Goal: Information Seeking & Learning: Learn about a topic

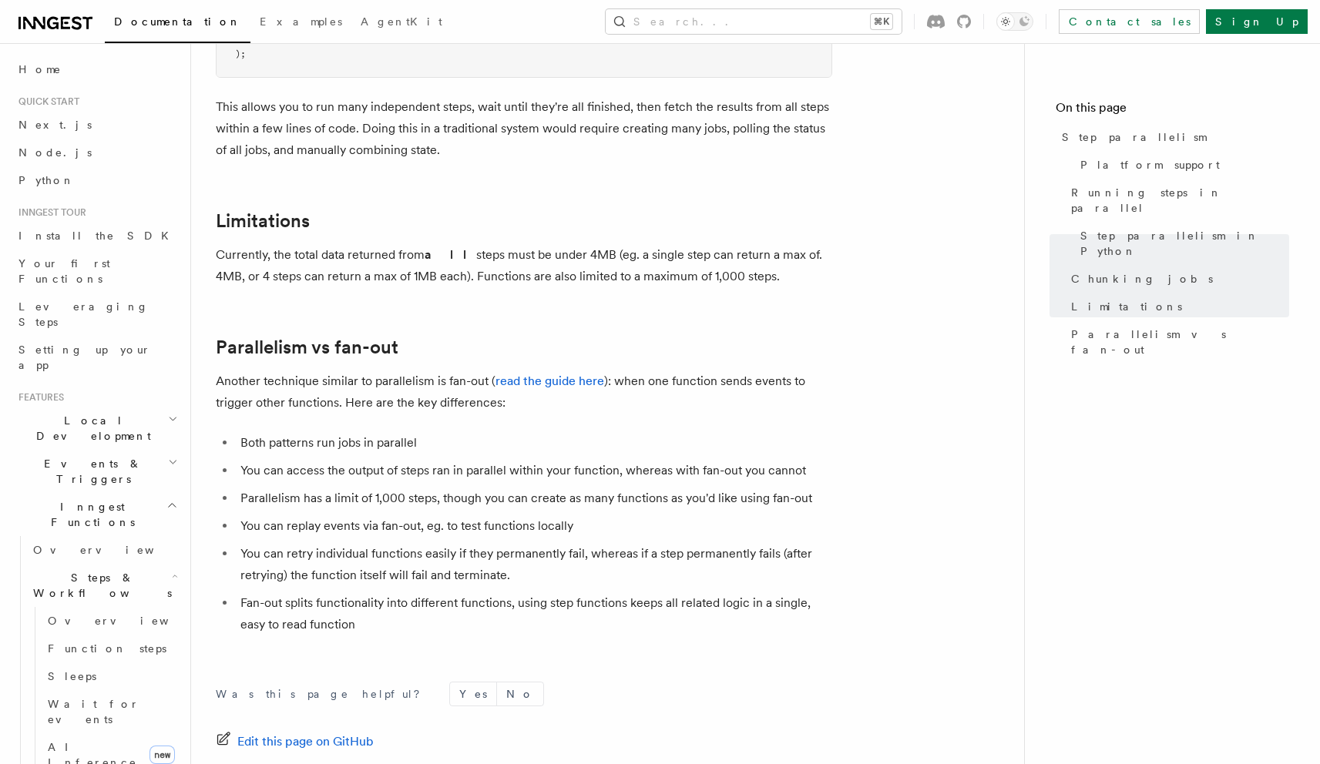
scroll to position [2575, 0]
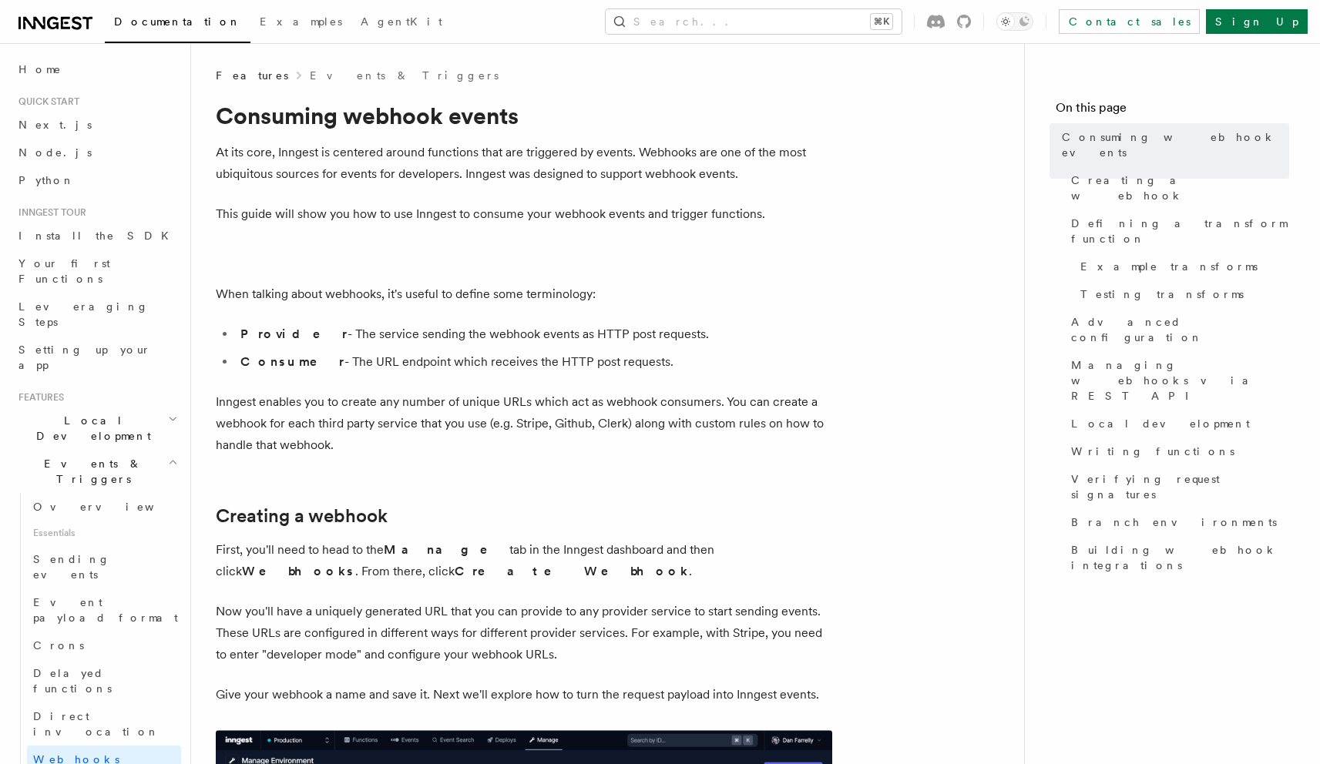
click at [903, 38] on div "Documentation Examples AgentKit Search... ⌘K Contact sales Sign Up" at bounding box center [660, 21] width 1320 height 43
click at [887, 25] on button "Search... ⌘K" at bounding box center [754, 21] width 296 height 25
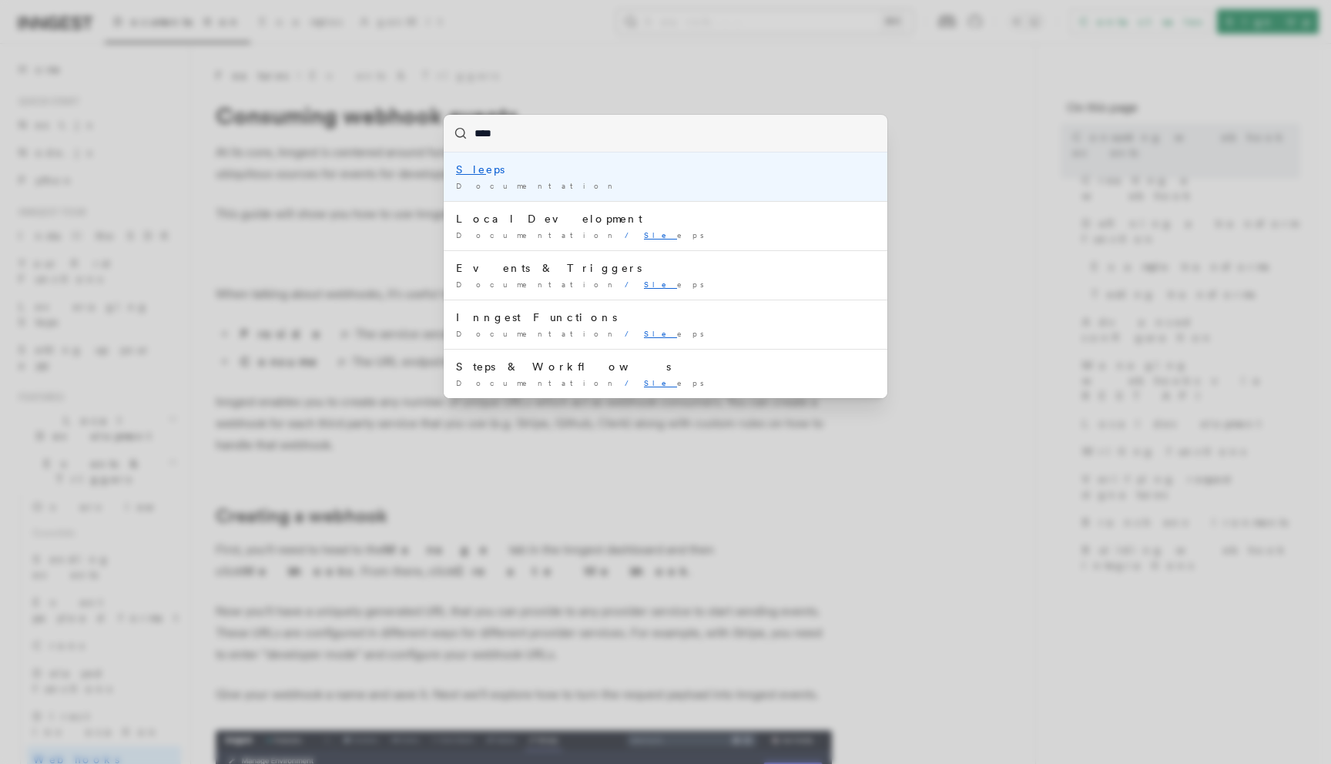
type input "*****"
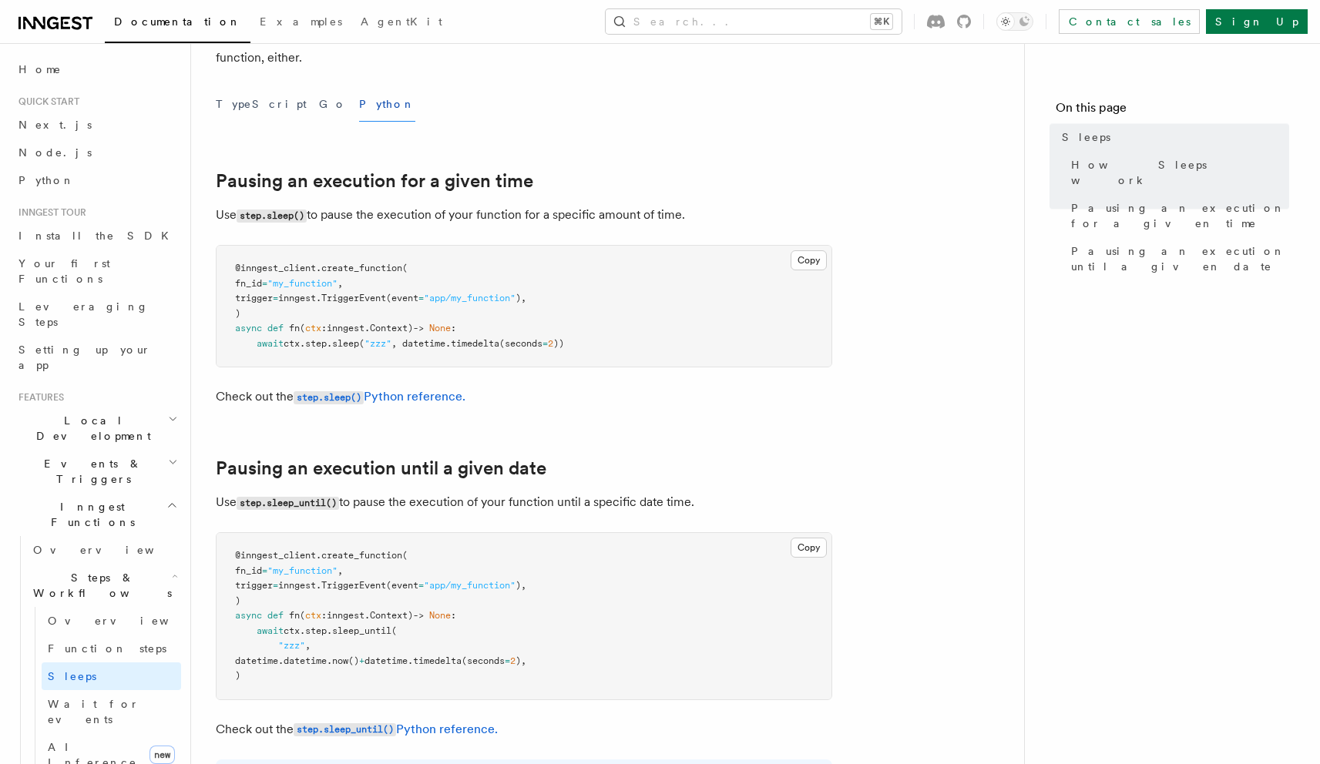
scroll to position [469, 0]
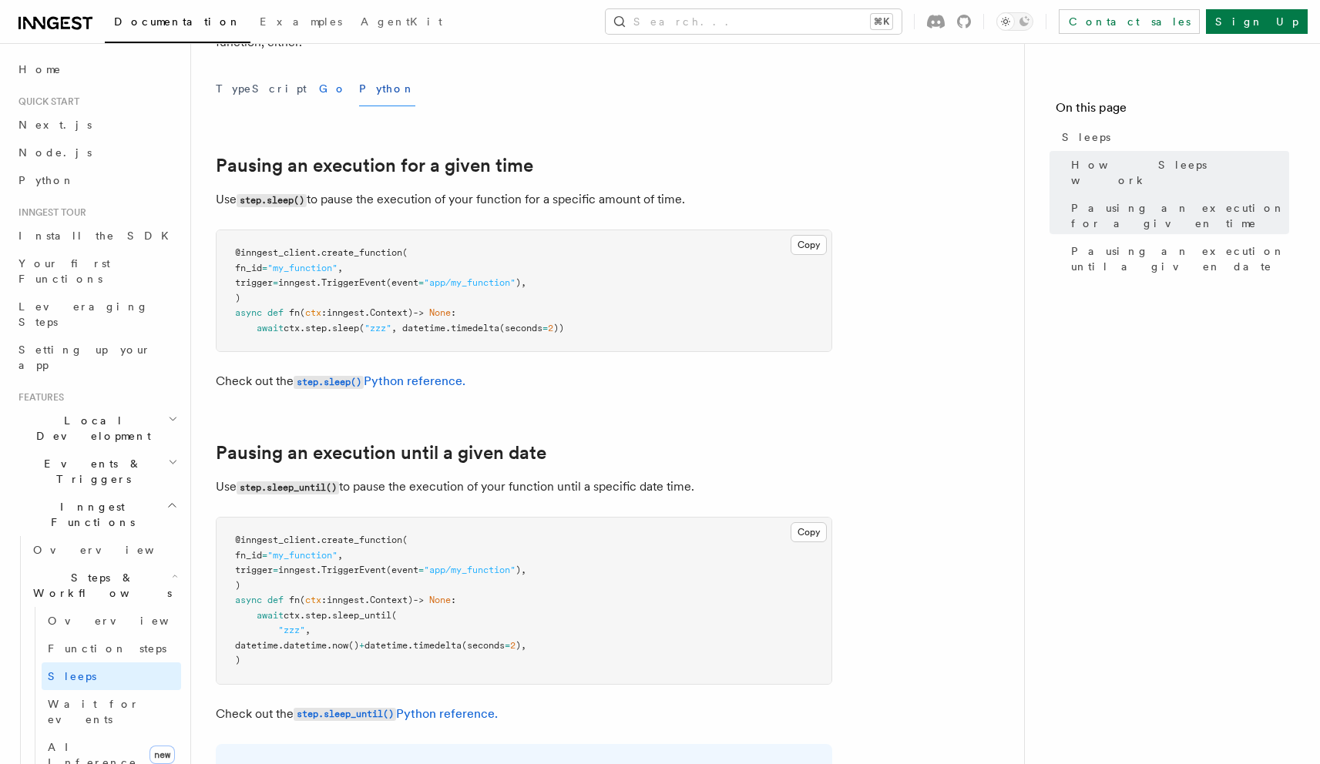
click at [319, 77] on button "Go" at bounding box center [333, 89] width 28 height 35
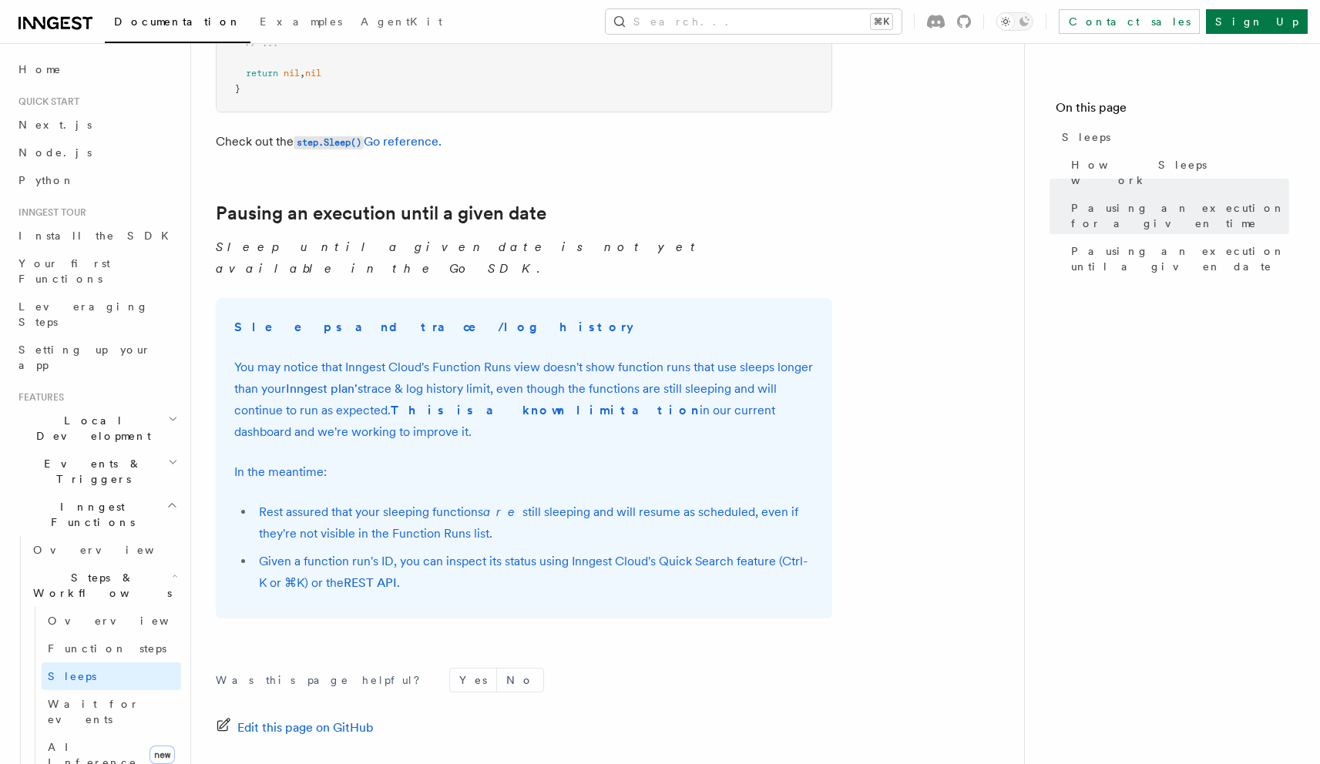
scroll to position [879, 0]
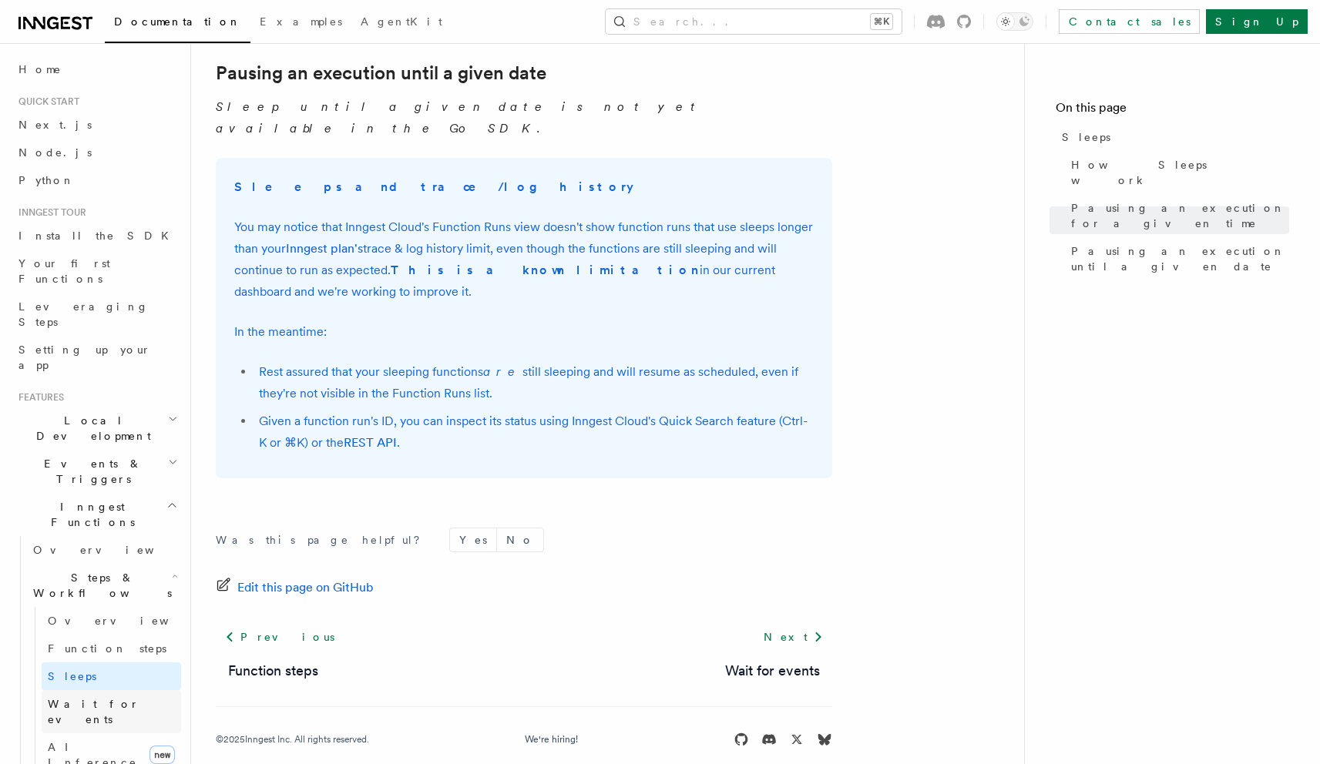
click at [62, 698] on span "Wait for events" at bounding box center [94, 712] width 92 height 28
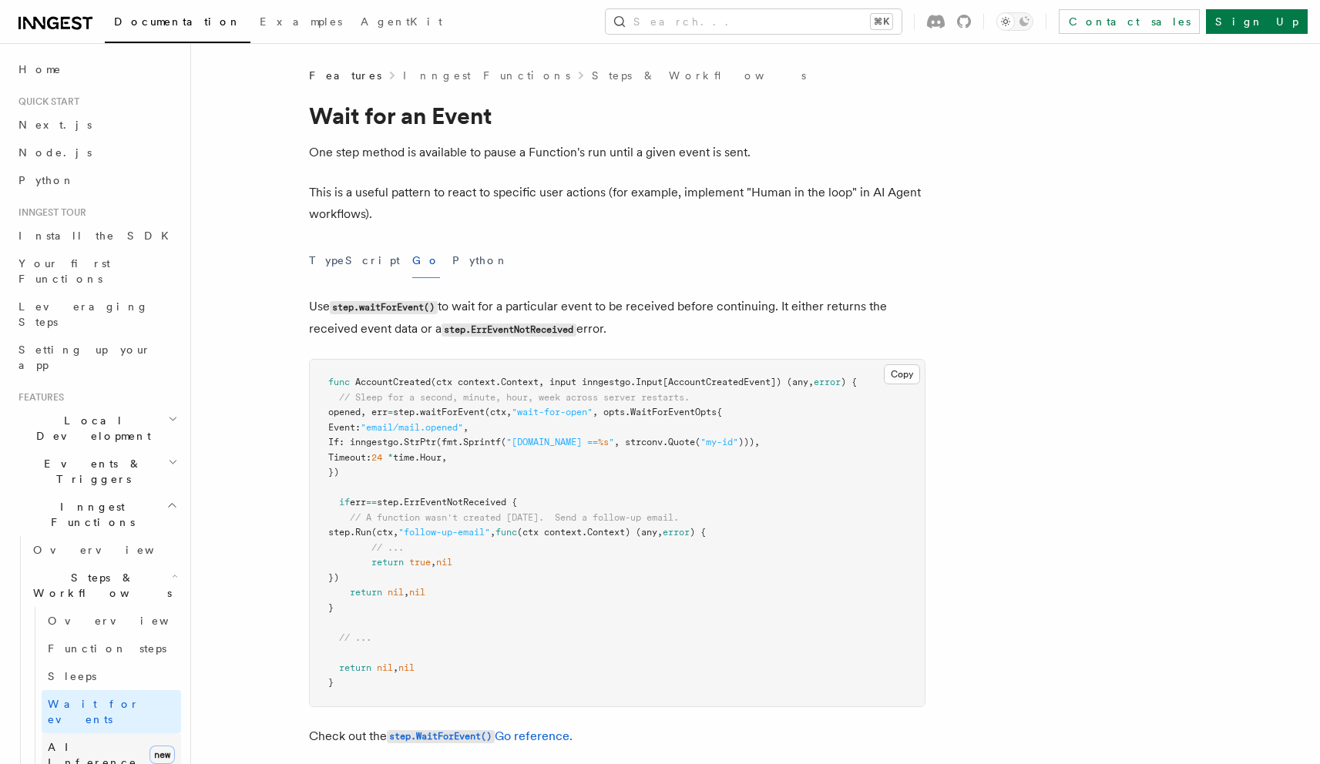
click at [116, 733] on link "AI Inference new" at bounding box center [111, 754] width 139 height 43
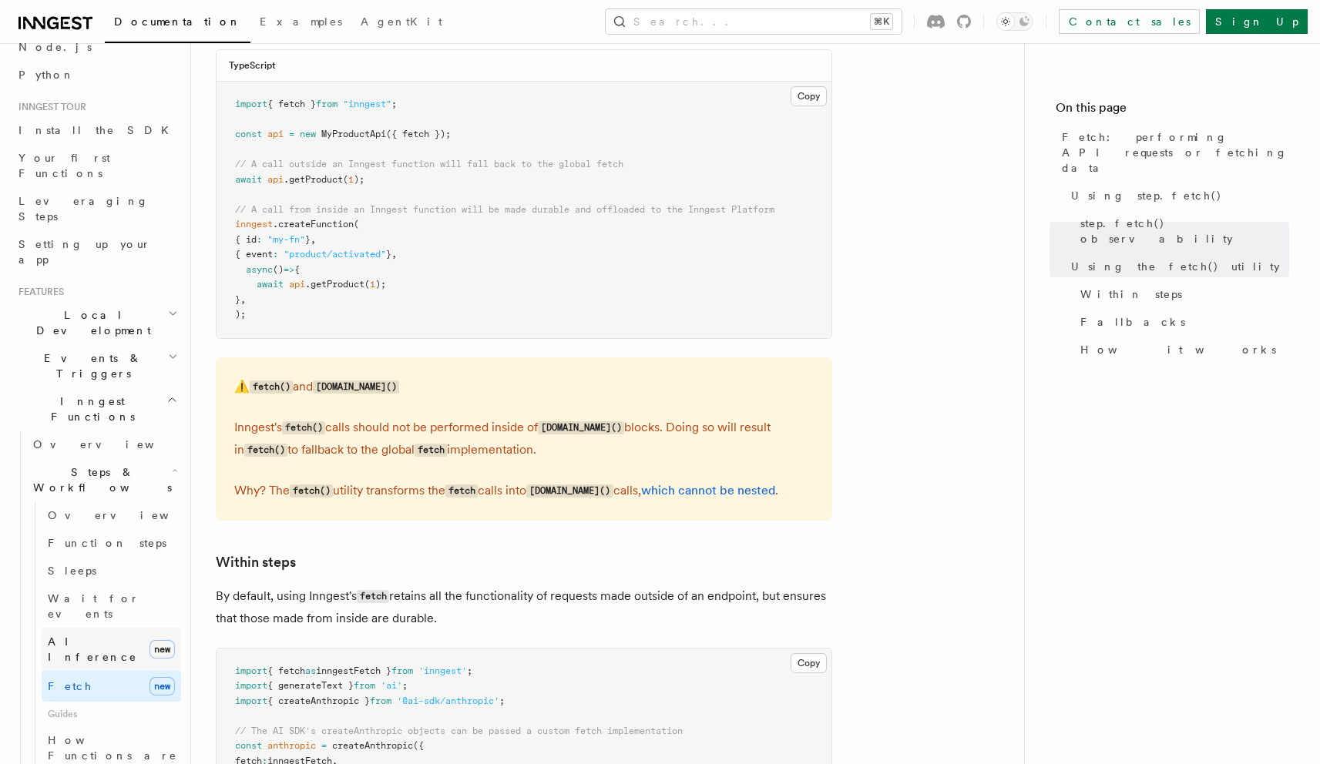
scroll to position [105, 0]
click at [109, 629] on link "AI Inference new" at bounding box center [111, 650] width 139 height 43
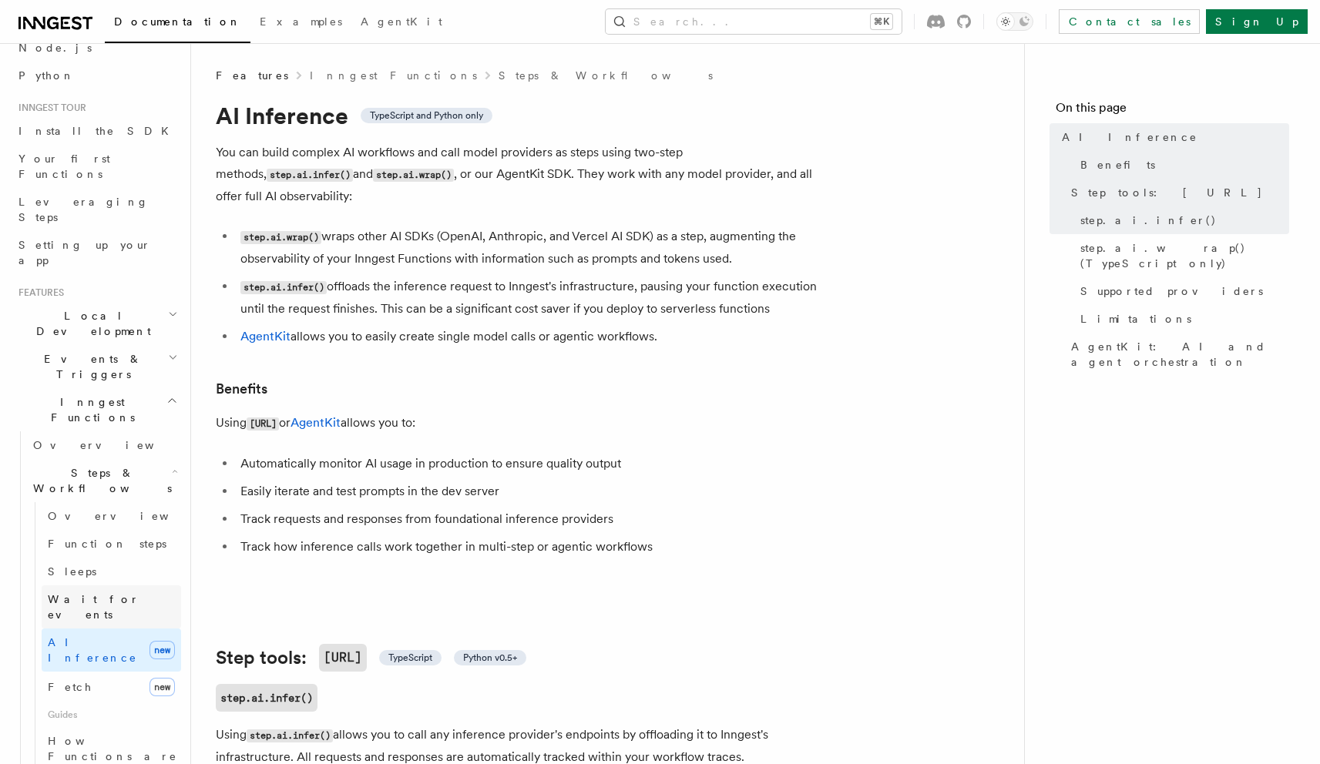
click at [128, 586] on link "Wait for events" at bounding box center [111, 607] width 139 height 43
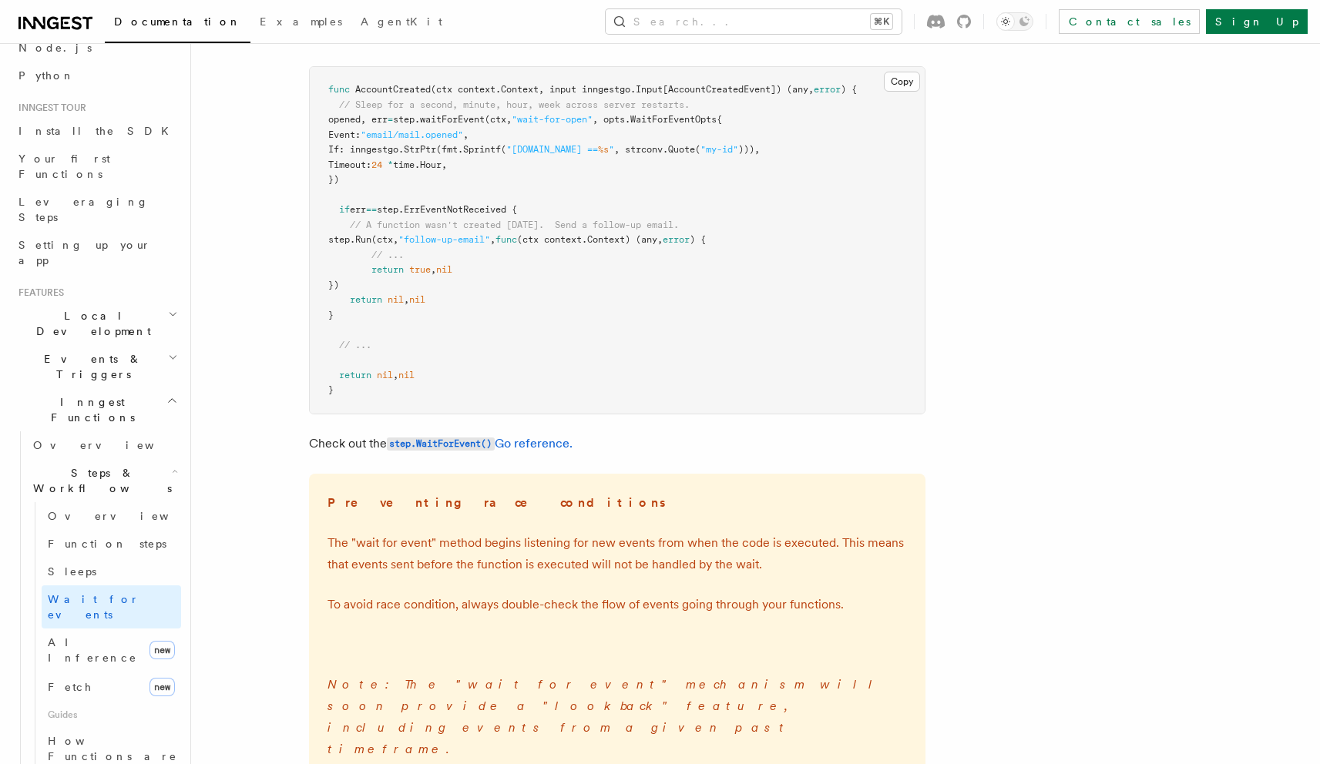
scroll to position [310, 0]
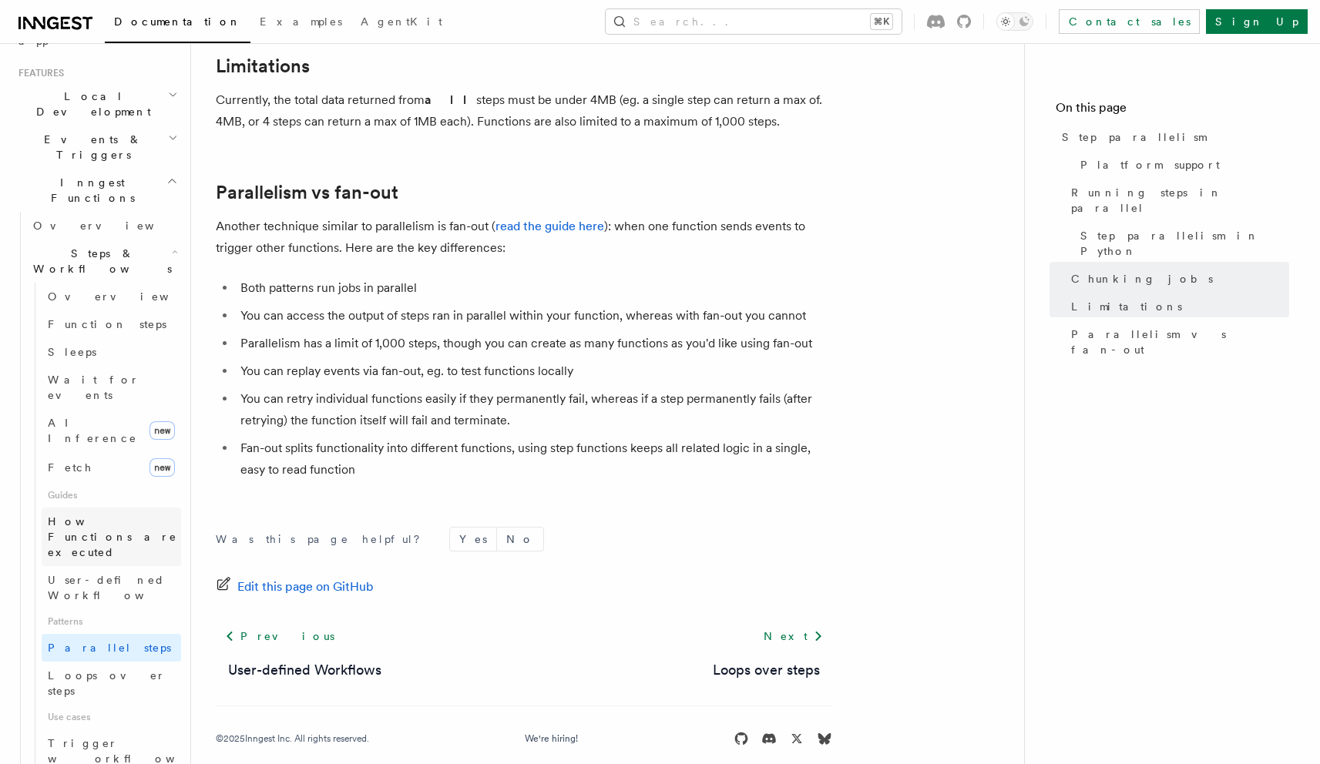
scroll to position [326, 0]
click at [133, 734] on span "Trigger workflows from Retool" at bounding box center [132, 757] width 169 height 46
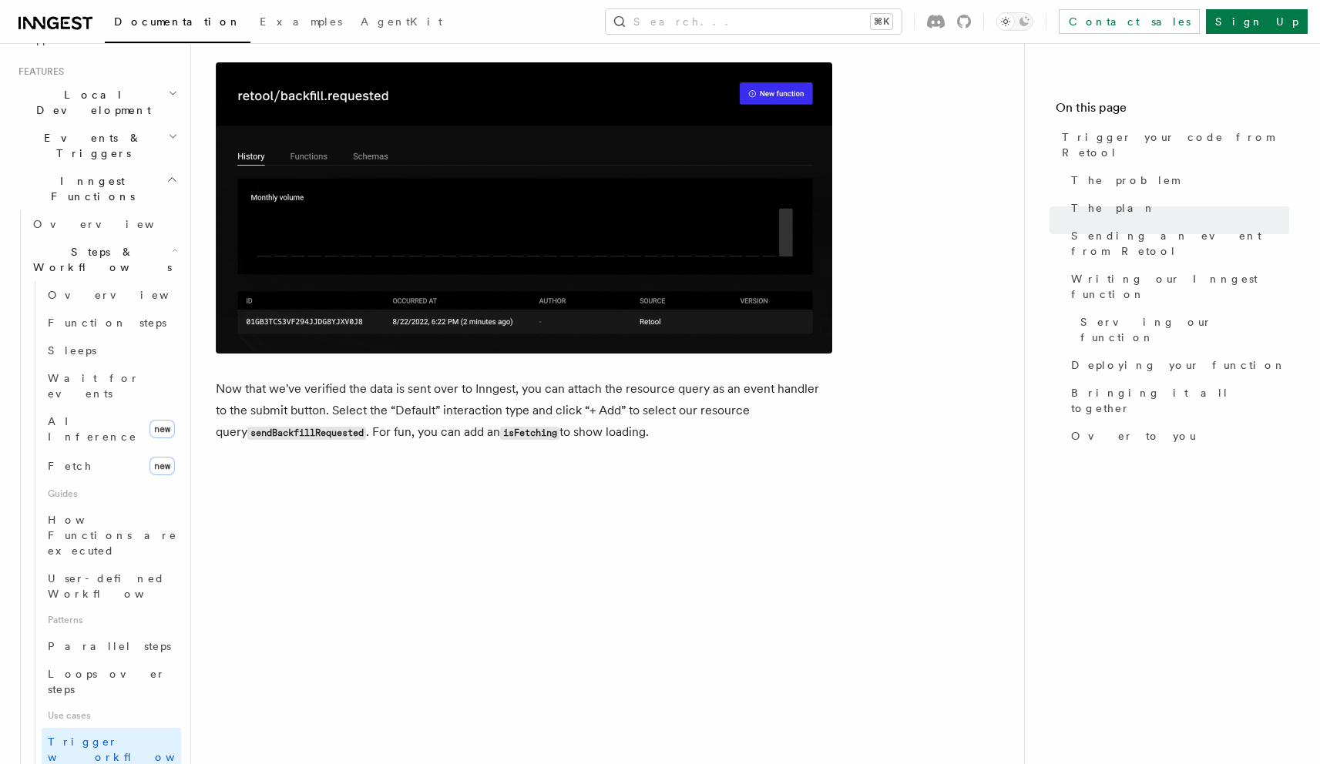
scroll to position [2257, 0]
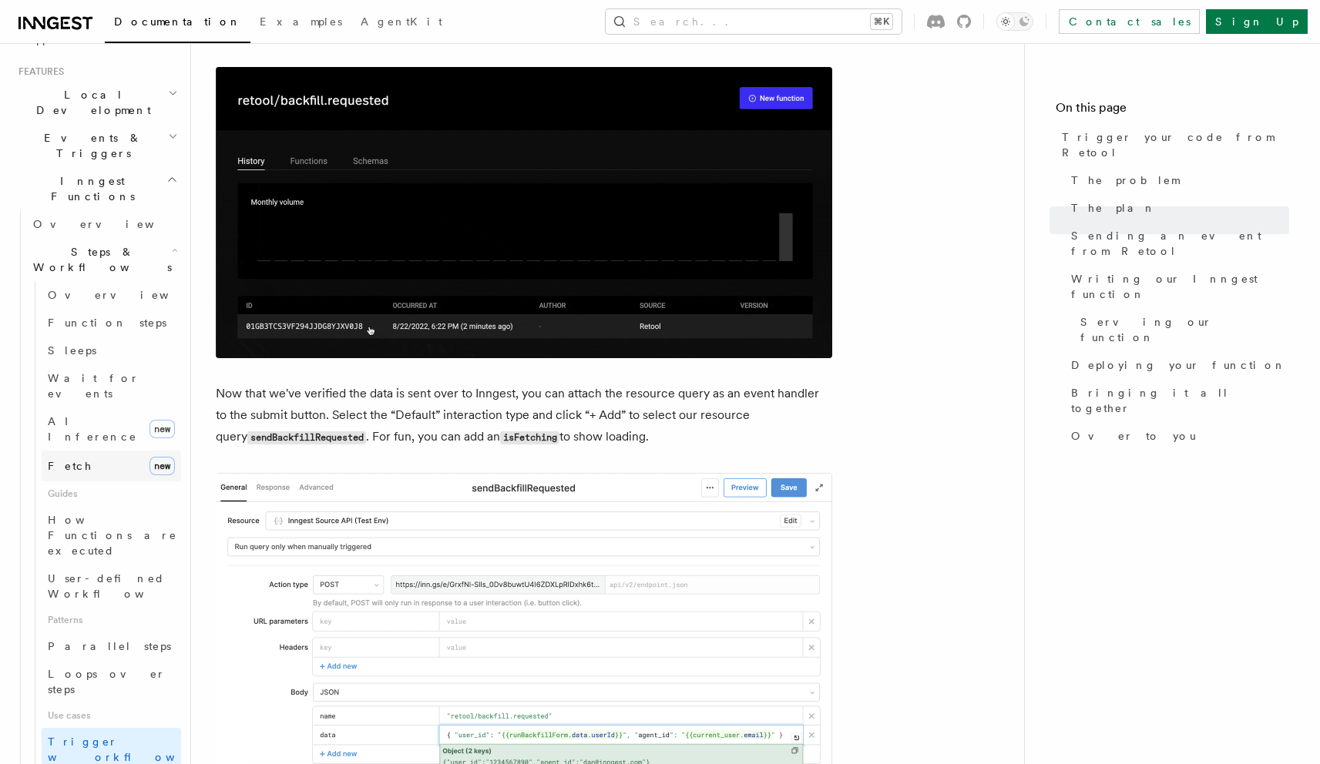
click at [101, 451] on link "Fetch new" at bounding box center [111, 466] width 139 height 31
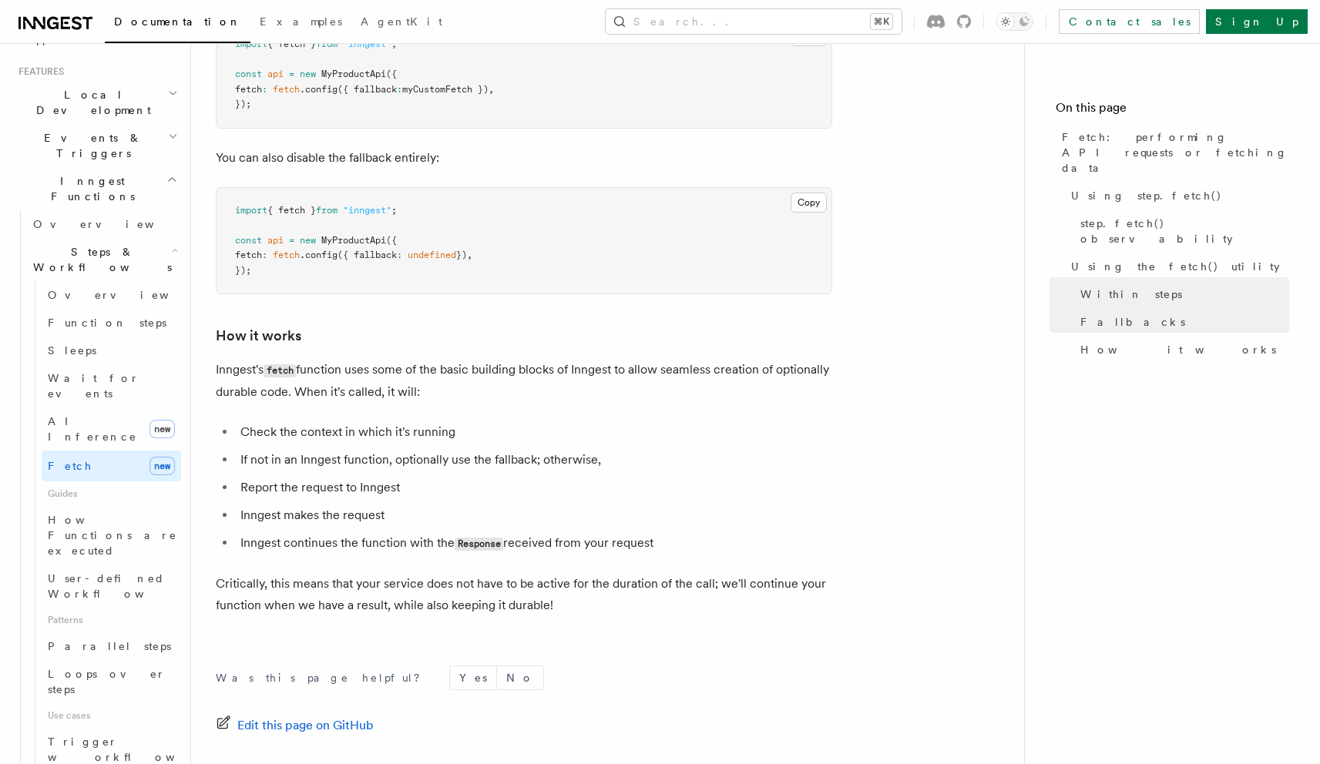
scroll to position [3558, 0]
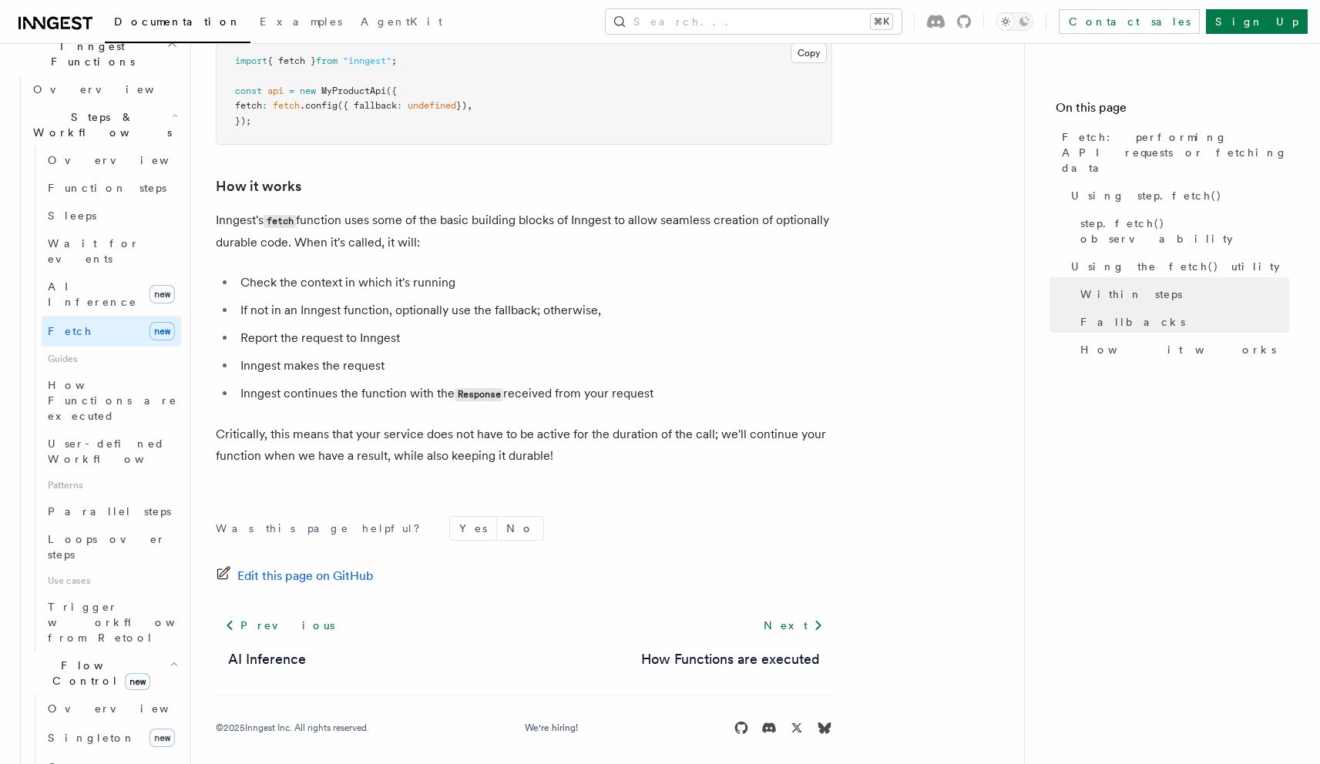
scroll to position [468, 0]
click at [92, 753] on span "Concurrency" at bounding box center [99, 759] width 102 height 12
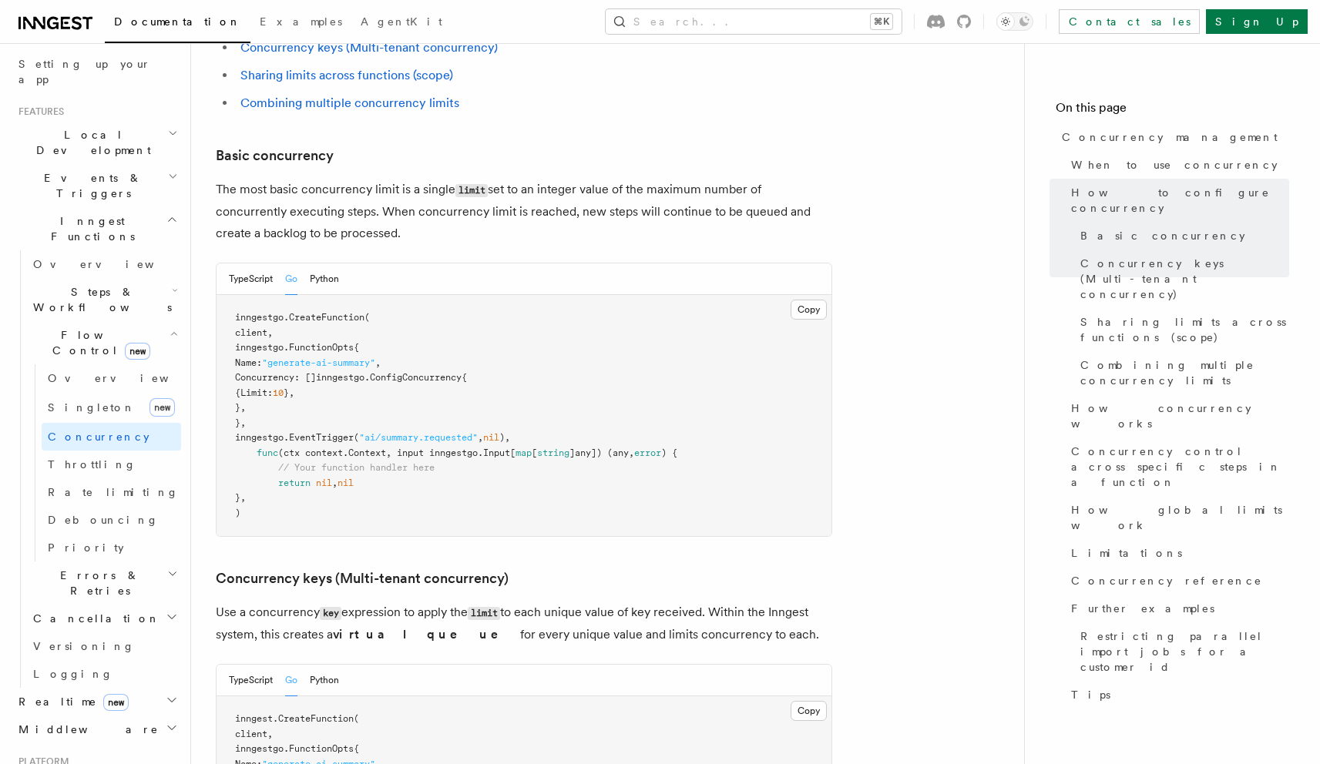
scroll to position [282, 0]
click at [89, 404] on span "Singleton" at bounding box center [92, 411] width 88 height 15
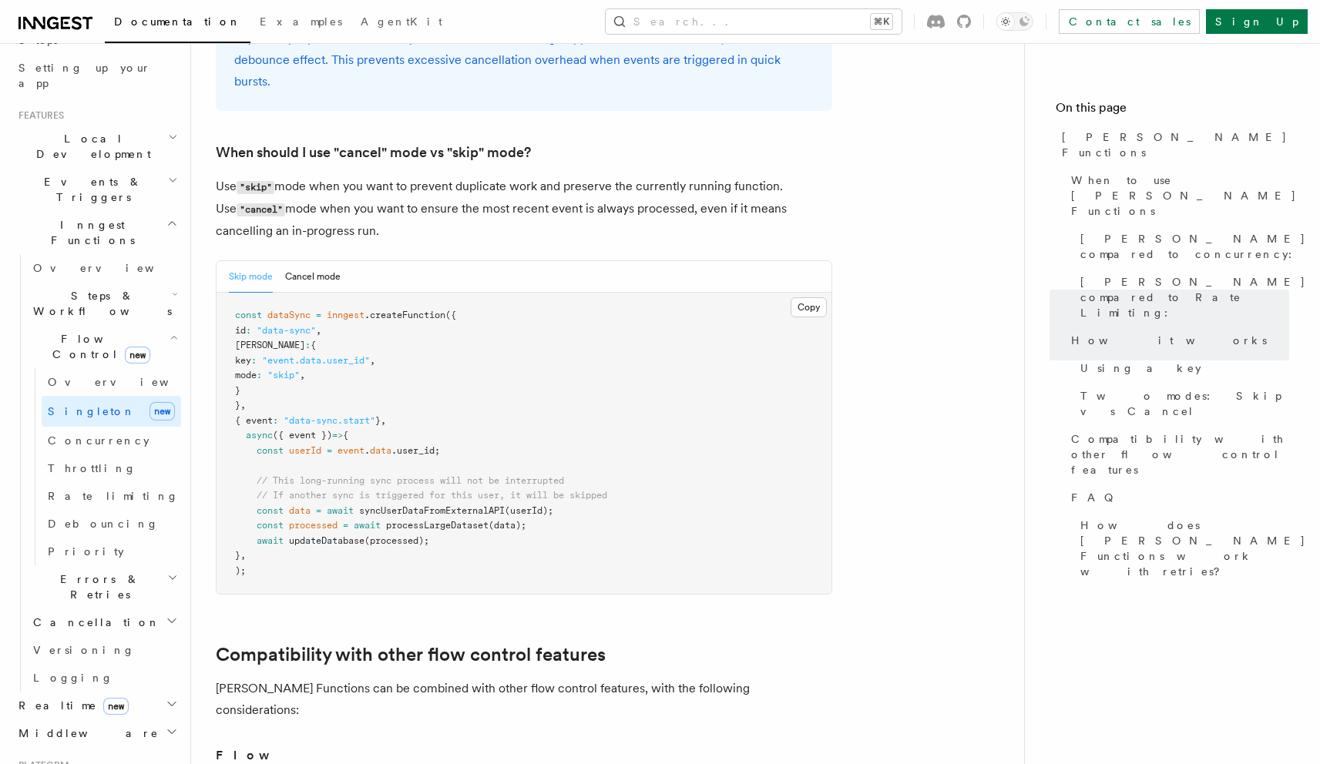
scroll to position [1984, 0]
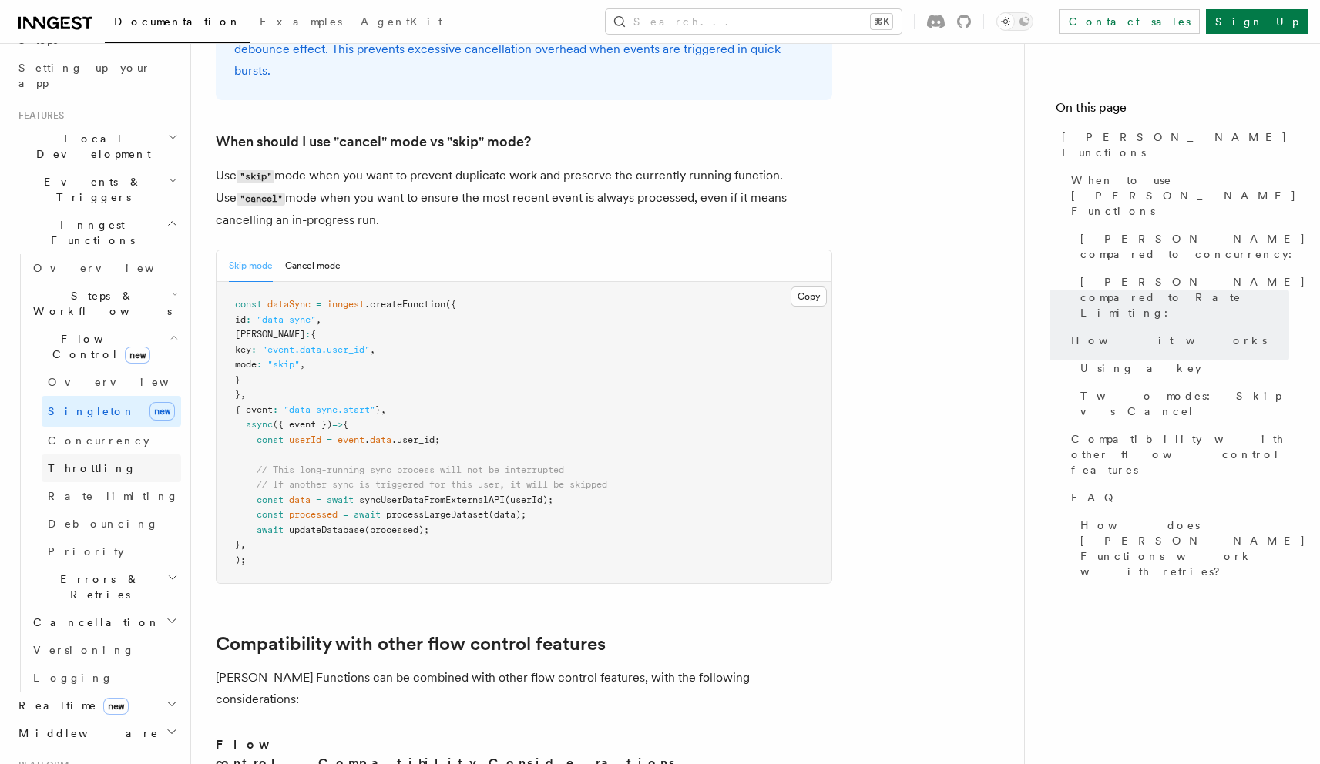
click at [97, 455] on link "Throttling" at bounding box center [111, 469] width 139 height 28
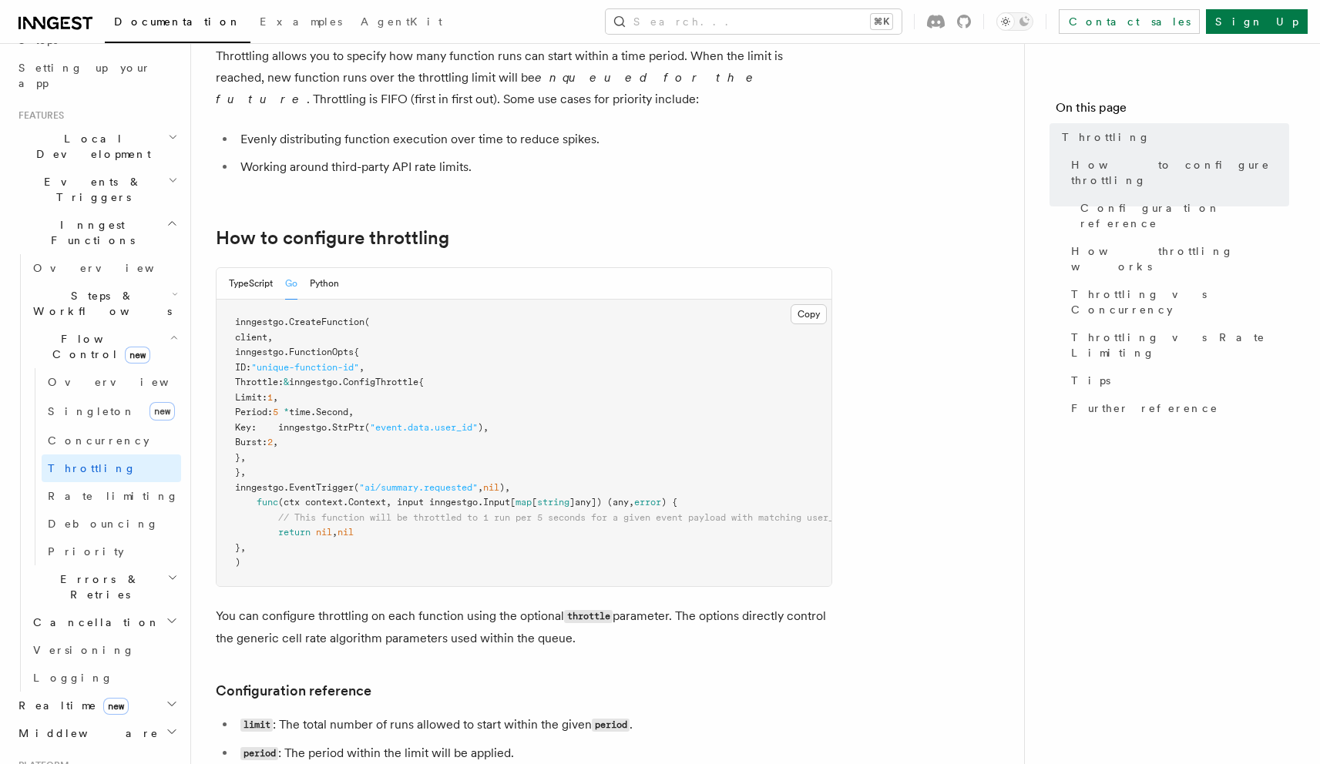
scroll to position [92, 0]
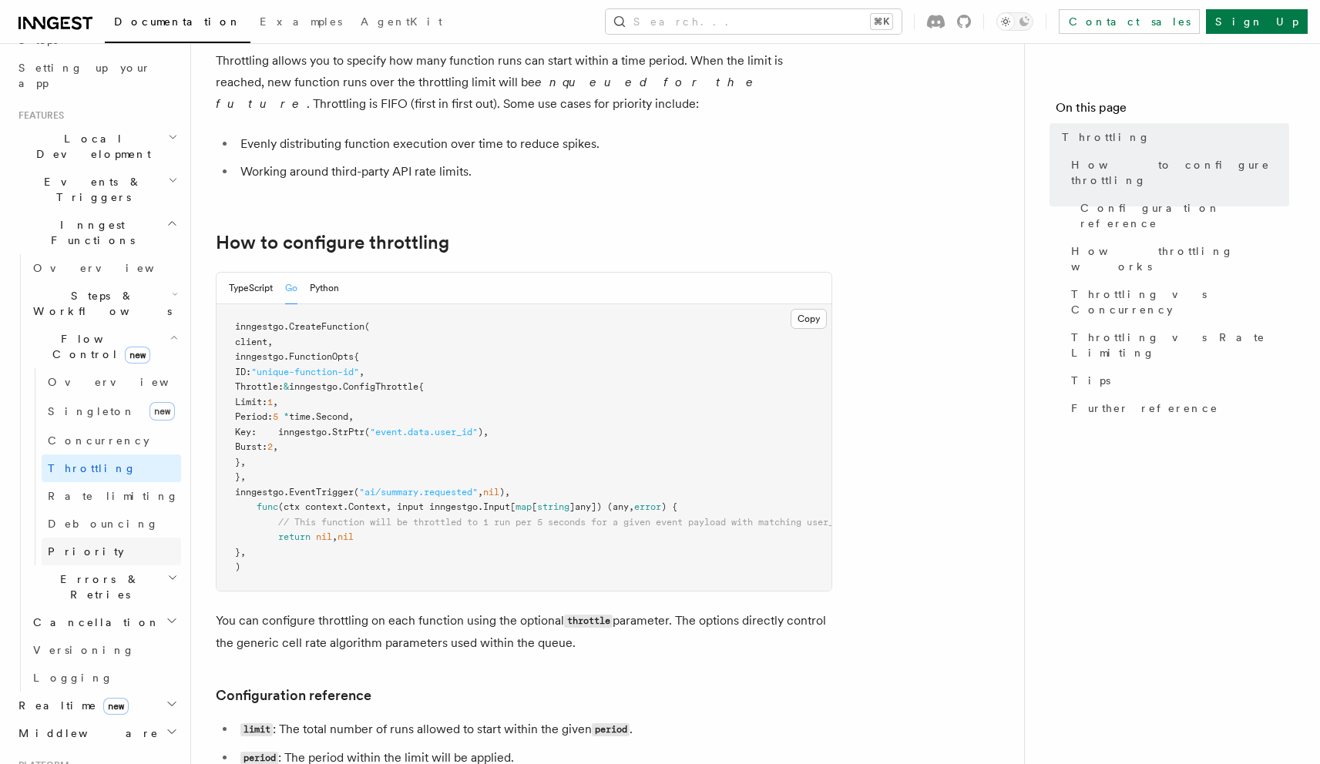
click at [94, 538] on link "Priority" at bounding box center [111, 552] width 139 height 28
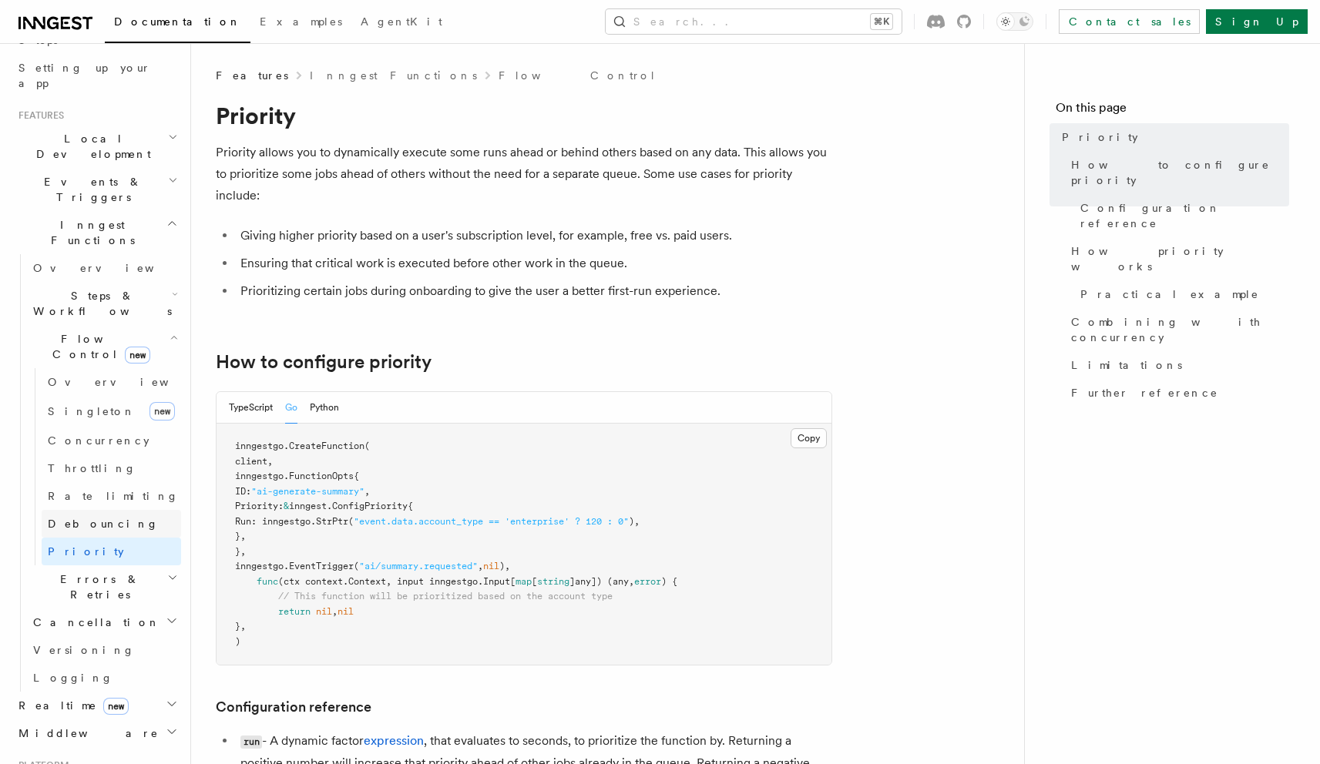
click at [106, 518] on span "Debouncing" at bounding box center [103, 524] width 111 height 12
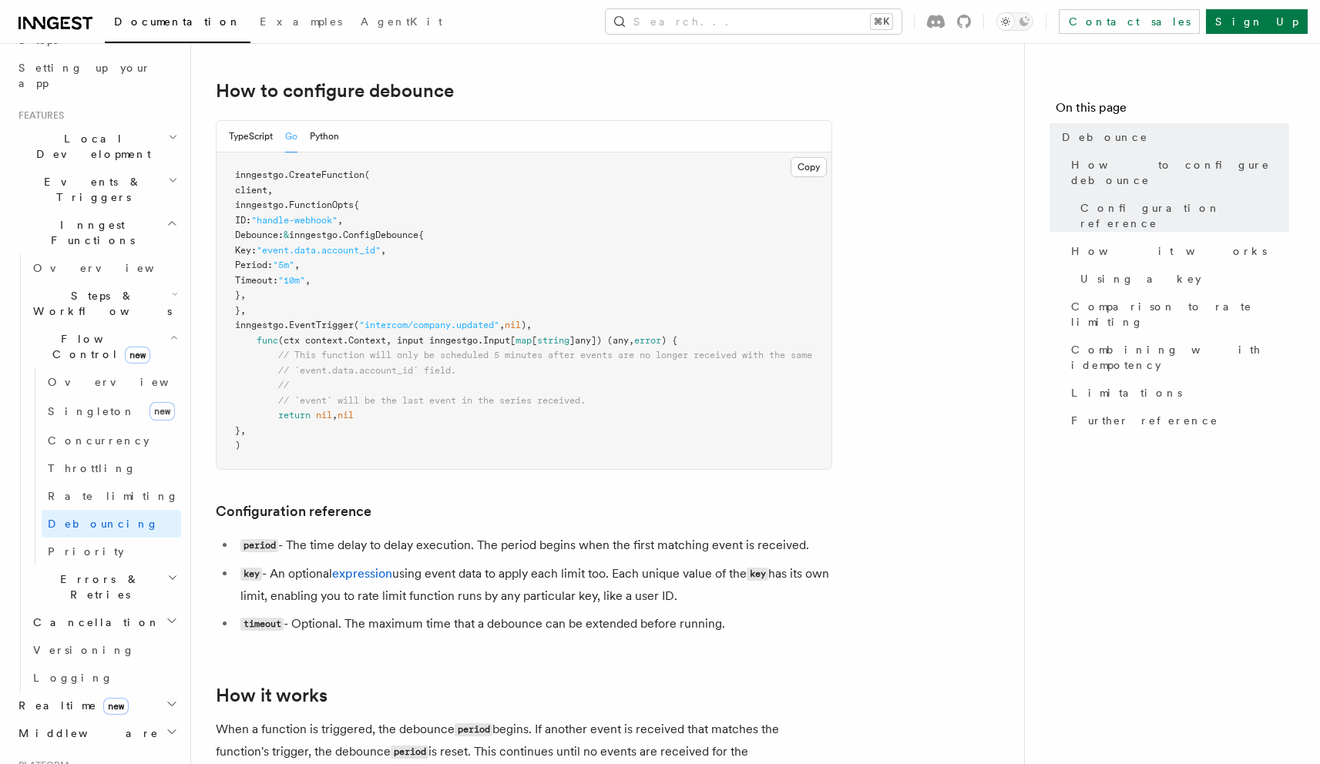
scroll to position [294, 0]
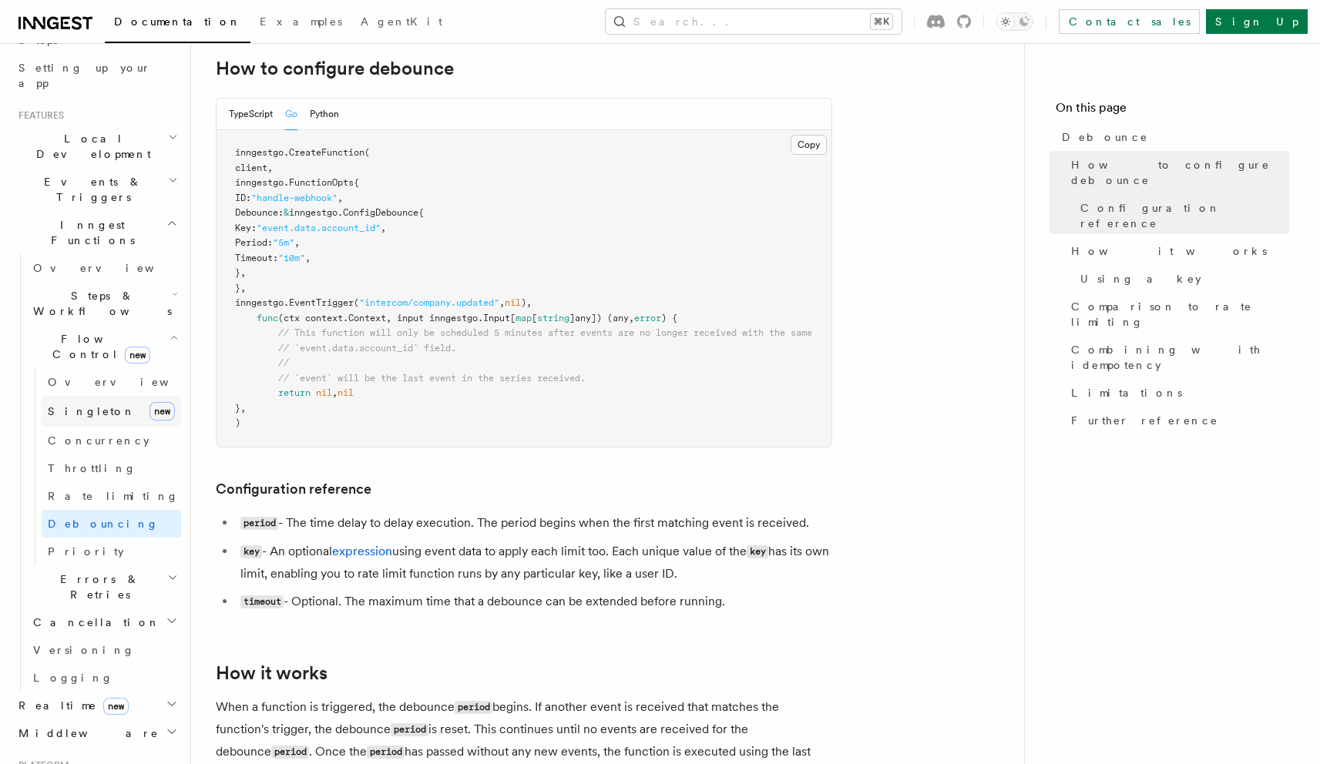
click at [116, 396] on link "[PERSON_NAME] new" at bounding box center [111, 411] width 139 height 31
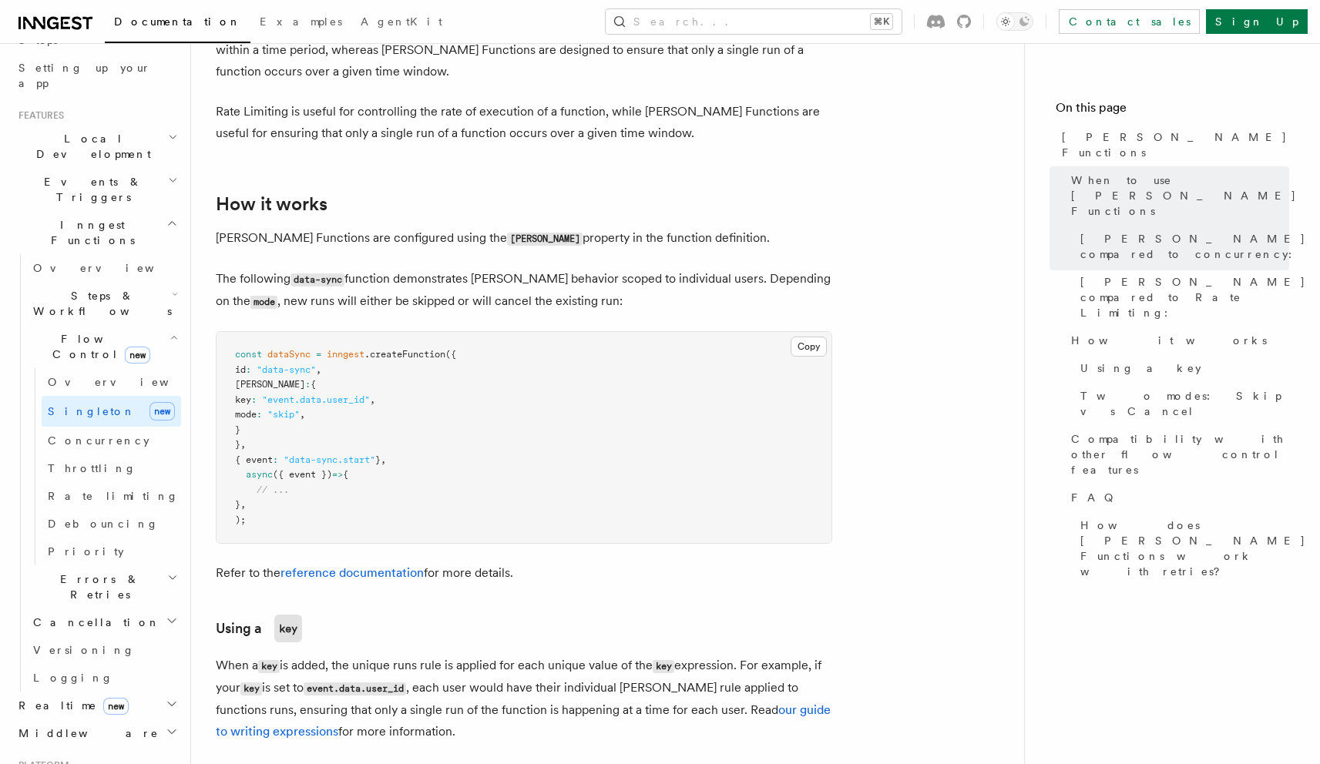
scroll to position [986, 0]
